Goal: Transaction & Acquisition: Purchase product/service

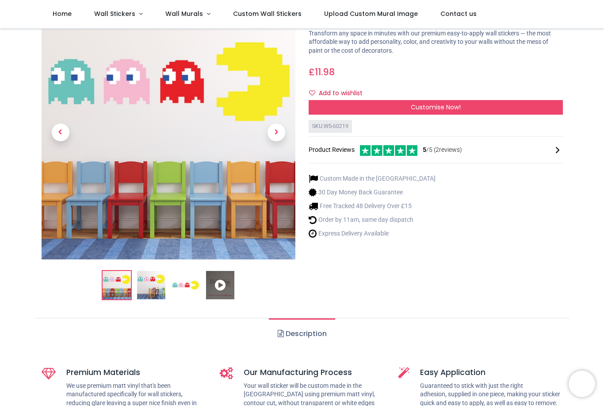
scroll to position [44, 0]
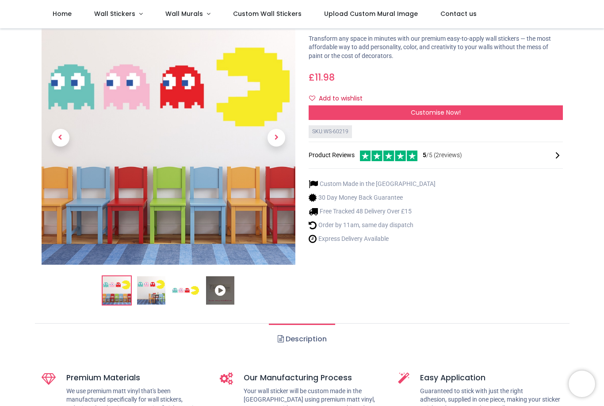
click at [54, 132] on span "Previous" at bounding box center [61, 138] width 18 height 18
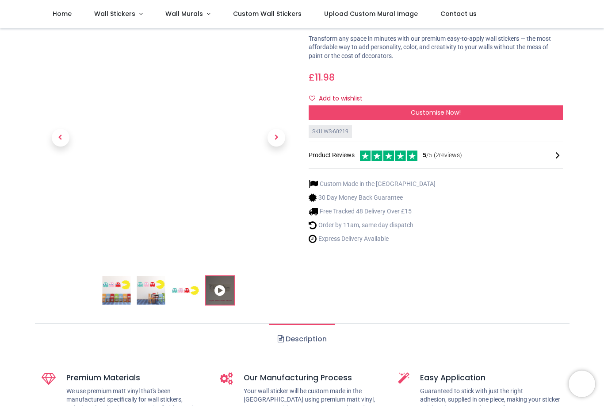
click at [61, 135] on span "Previous" at bounding box center [61, 138] width 18 height 18
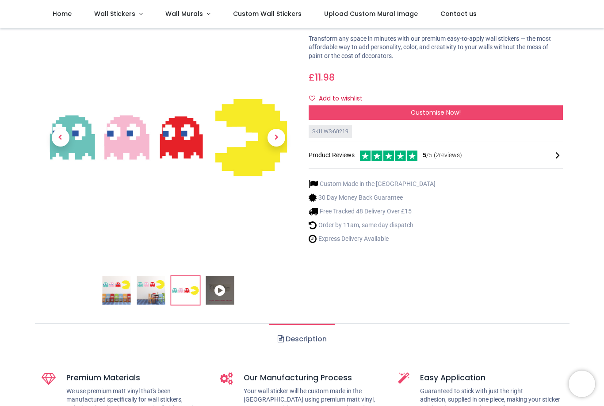
click at [62, 138] on span "Previous" at bounding box center [61, 138] width 18 height 18
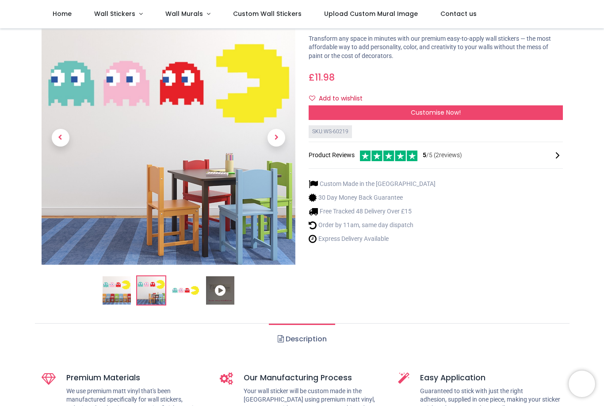
click at [57, 133] on span "Previous" at bounding box center [61, 138] width 18 height 18
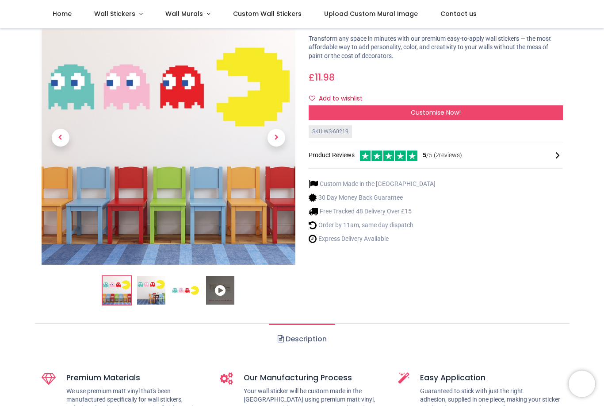
click at [61, 131] on span "Previous" at bounding box center [61, 138] width 18 height 18
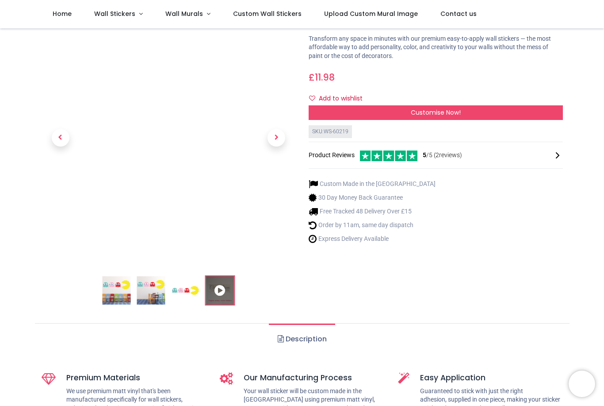
click at [54, 133] on span "Previous" at bounding box center [61, 138] width 18 height 18
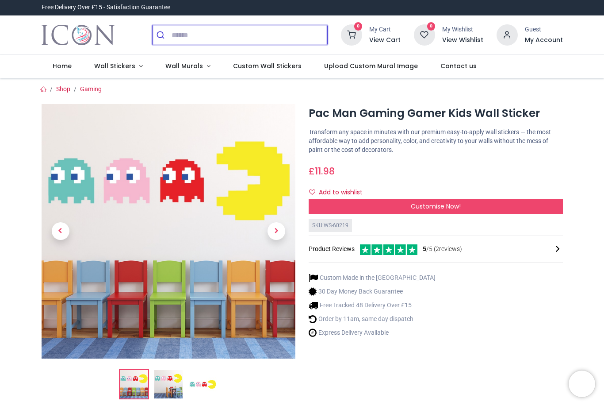
click at [179, 32] on input "search" at bounding box center [250, 34] width 156 height 19
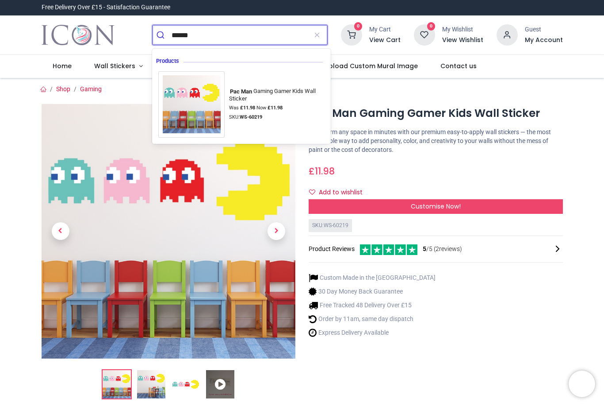
type input "******"
click at [162, 35] on button "submit" at bounding box center [162, 34] width 19 height 19
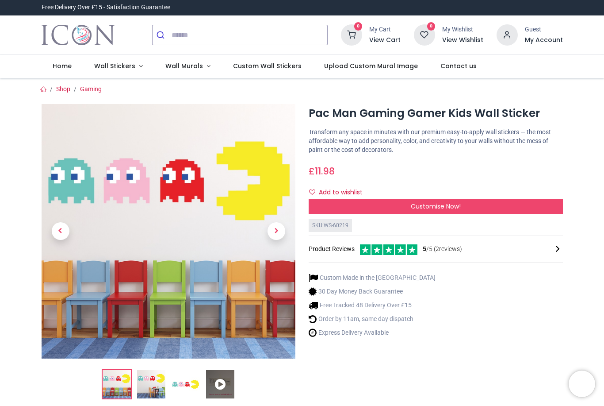
click at [279, 232] on span "Next" at bounding box center [277, 231] width 18 height 18
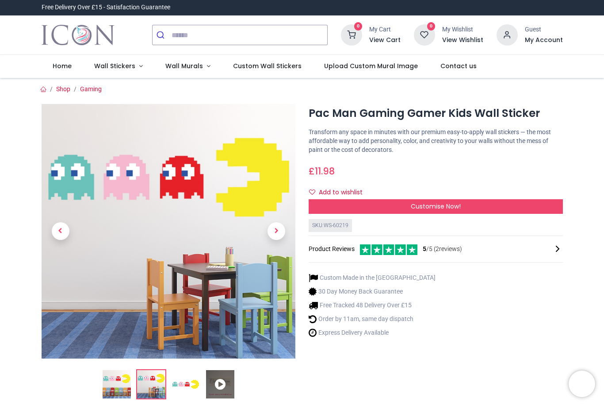
click at [280, 230] on span "Next" at bounding box center [277, 231] width 18 height 18
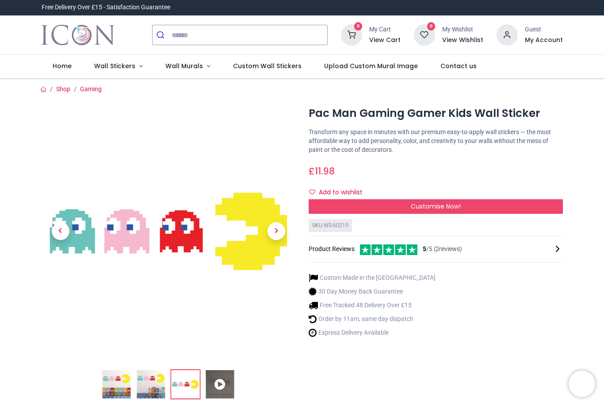
click at [280, 227] on span "Next" at bounding box center [277, 231] width 18 height 18
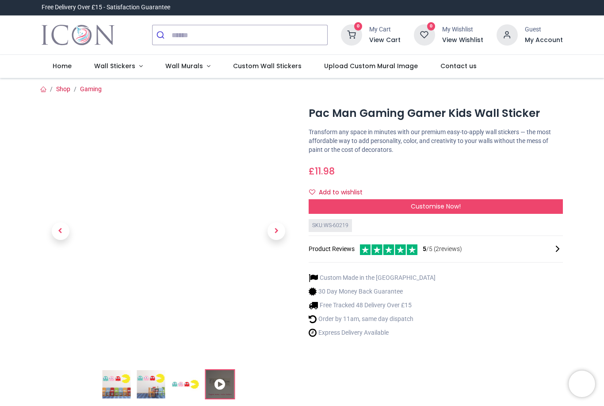
click at [286, 226] on link at bounding box center [276, 231] width 38 height 178
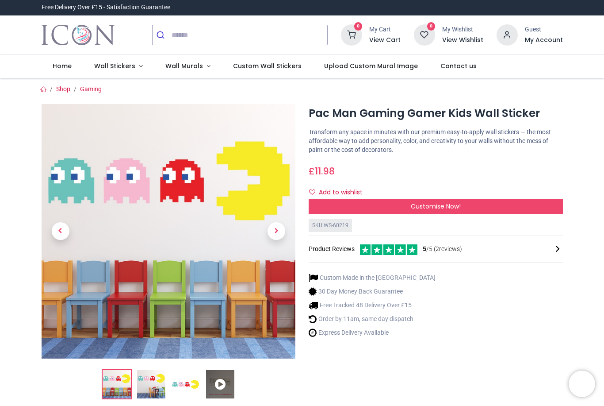
click at [281, 225] on span "Next" at bounding box center [277, 231] width 18 height 18
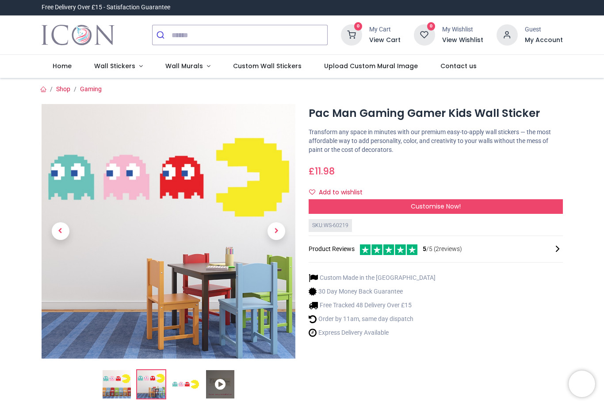
click at [281, 231] on span "Next" at bounding box center [277, 231] width 18 height 18
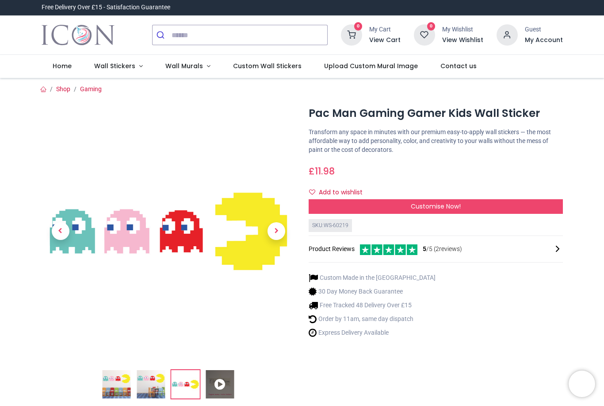
click at [284, 230] on span "Next" at bounding box center [277, 231] width 18 height 18
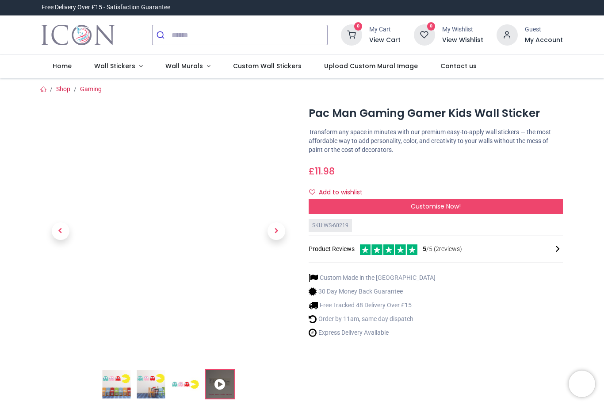
click at [286, 228] on link at bounding box center [276, 231] width 38 height 178
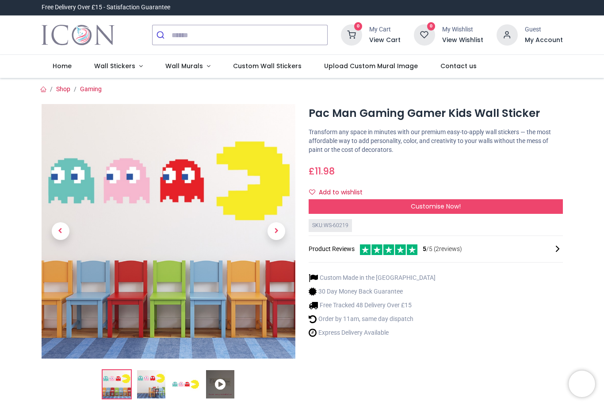
click at [287, 230] on link at bounding box center [276, 231] width 38 height 178
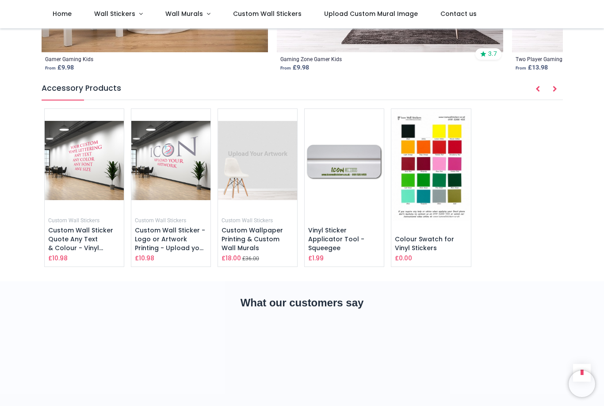
scroll to position [1235, 0]
